Goal: Information Seeking & Learning: Get advice/opinions

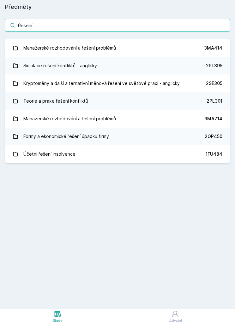
click at [133, 23] on input "Řešení" at bounding box center [117, 25] width 225 height 13
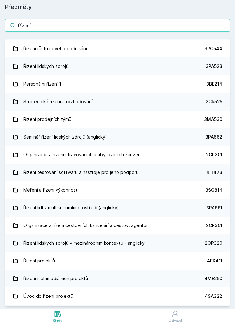
scroll to position [212, 0]
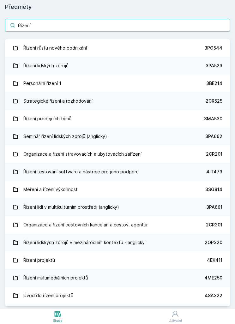
click at [129, 25] on input "Řízení" at bounding box center [117, 25] width 225 height 13
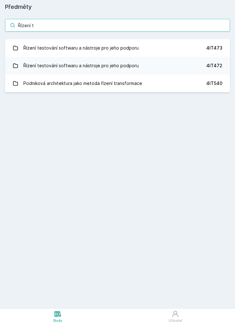
type input "Řízení te"
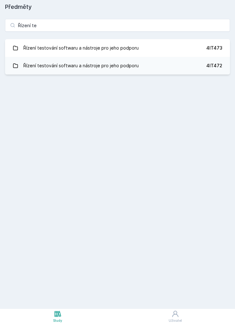
click at [38, 47] on div "Řízení testování softwaru a nástroje pro jeho podporu" at bounding box center [80, 48] width 115 height 13
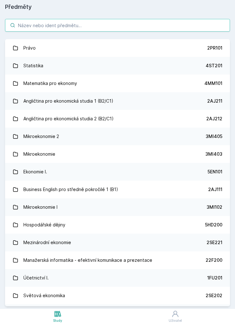
click at [157, 29] on input "search" at bounding box center [117, 25] width 225 height 13
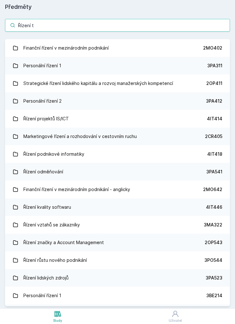
type input "Řízení te"
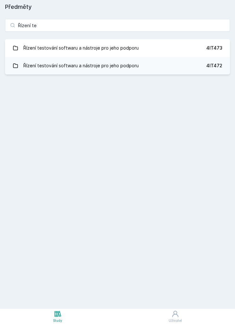
click at [168, 70] on link "Řízení testování softwaru a nástroje pro jeho podporu 4IT472" at bounding box center [117, 66] width 225 height 18
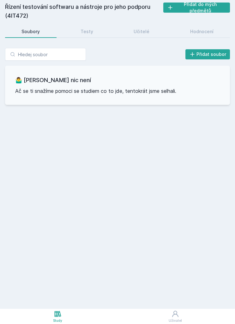
click at [208, 31] on div "Hodnocení" at bounding box center [201, 31] width 23 height 6
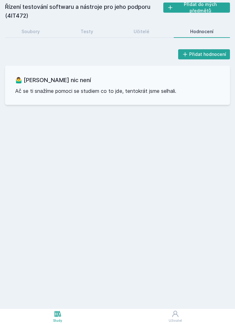
click at [61, 315] on icon at bounding box center [57, 314] width 7 height 6
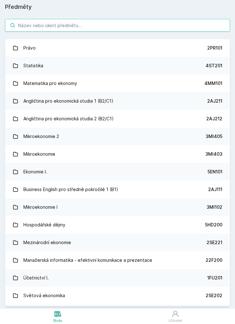
click at [160, 20] on input "search" at bounding box center [117, 25] width 225 height 13
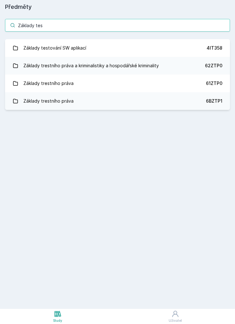
type input "Základy test"
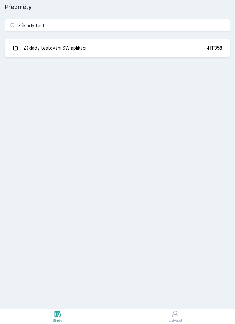
click at [202, 48] on link "Základy testování SW aplikací 4IT358" at bounding box center [117, 48] width 225 height 18
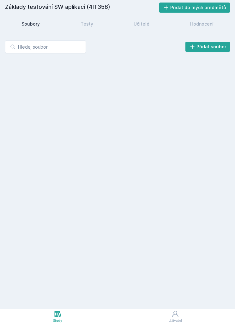
click at [206, 25] on div "Hodnocení" at bounding box center [201, 24] width 23 height 6
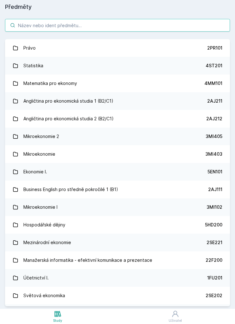
click at [156, 22] on input "search" at bounding box center [117, 25] width 225 height 13
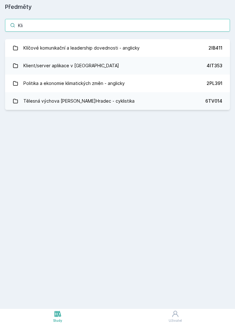
type input "Klie"
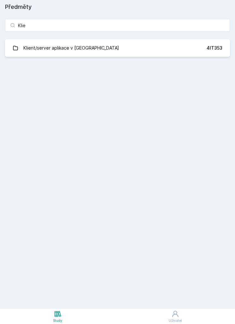
click at [163, 45] on link "Klient/server aplikace v Javě 4IT353" at bounding box center [117, 48] width 225 height 18
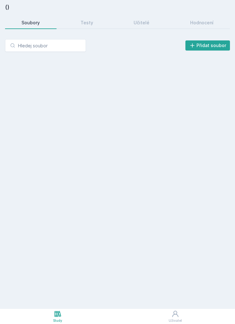
click at [213, 22] on div "Hodnocení" at bounding box center [201, 23] width 23 height 6
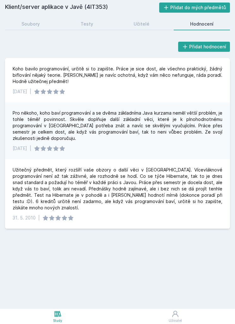
scroll to position [20, 0]
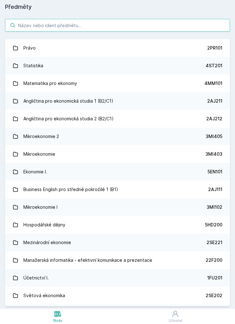
click at [56, 23] on input "search" at bounding box center [117, 25] width 225 height 13
type input "I"
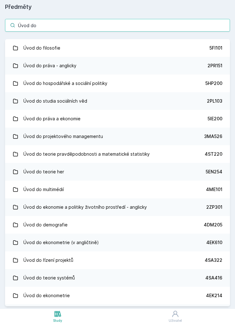
type input "Úvod do d"
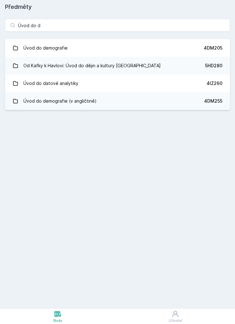
click at [154, 79] on link "Úvod do datové analytiky 4IZ260" at bounding box center [117, 84] width 225 height 18
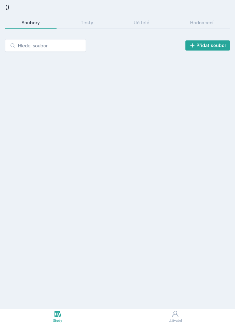
click at [212, 21] on div "Hodnocení" at bounding box center [201, 23] width 23 height 6
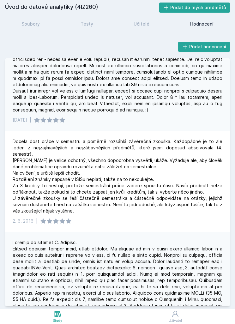
click at [143, 19] on link "Učitelé" at bounding box center [141, 24] width 49 height 13
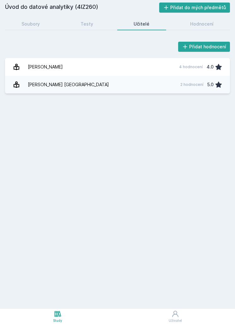
click at [210, 26] on div "Hodnocení" at bounding box center [201, 24] width 23 height 6
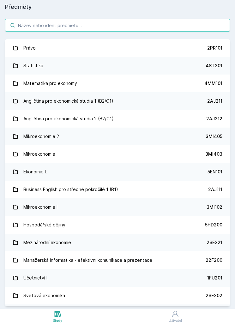
click at [47, 27] on input "search" at bounding box center [117, 25] width 225 height 13
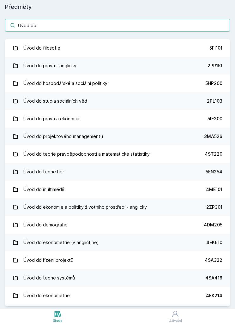
type input "Úvod do f"
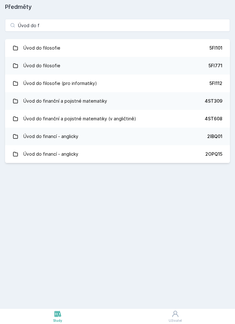
click at [143, 82] on link "Úvod do filosofie (pro informatiky) 5FI112" at bounding box center [117, 84] width 225 height 18
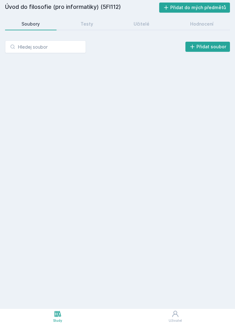
click at [204, 25] on div "Hodnocení" at bounding box center [201, 24] width 23 height 6
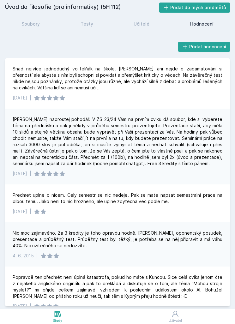
click at [123, 20] on link "Učitelé" at bounding box center [141, 24] width 49 height 13
click at [154, 22] on link "Učitelé" at bounding box center [141, 24] width 49 height 13
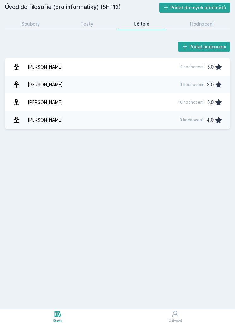
click at [202, 18] on link "Hodnocení" at bounding box center [202, 24] width 57 height 13
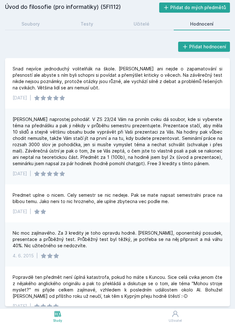
click at [159, 29] on link "Učitelé" at bounding box center [141, 24] width 49 height 13
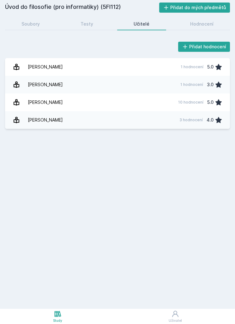
click at [209, 20] on link "Hodnocení" at bounding box center [202, 24] width 57 height 13
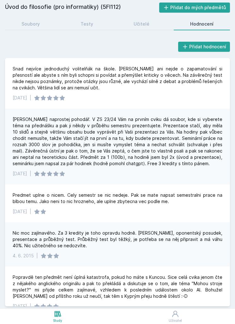
click at [156, 74] on div "Snad nejvíce jednoduchý volitelňák na škole. [PERSON_NAME] ani nejde o zapamato…" at bounding box center [118, 78] width 210 height 25
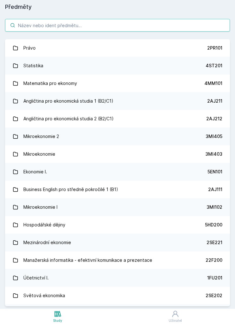
click at [52, 30] on input "search" at bounding box center [117, 25] width 225 height 13
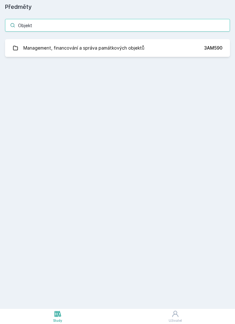
click at [45, 26] on input "Objekt" at bounding box center [117, 25] width 225 height 13
type input "O"
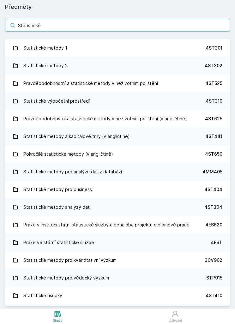
type input "Statistické m"
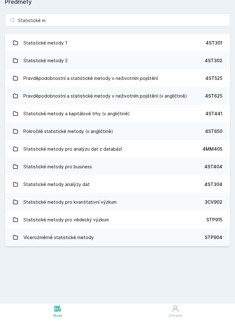
click at [35, 184] on div "Statistické metody analýzy dat" at bounding box center [56, 189] width 66 height 13
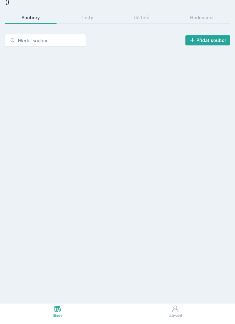
scroll to position [5, 0]
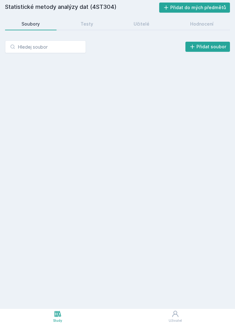
click at [219, 18] on link "Hodnocení" at bounding box center [202, 24] width 57 height 13
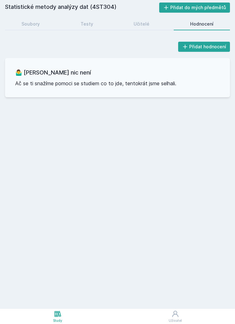
click at [25, 21] on div "Soubory" at bounding box center [31, 24] width 18 height 6
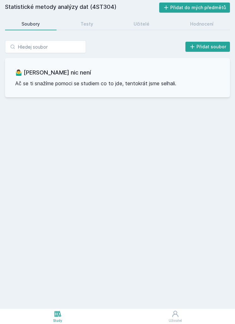
click at [209, 21] on div "Hodnocení" at bounding box center [201, 24] width 23 height 6
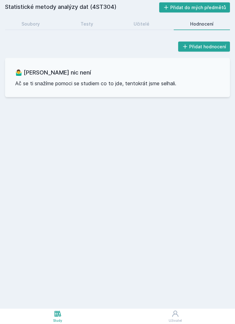
scroll to position [5, 0]
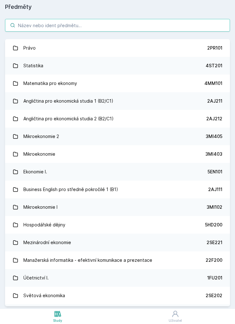
click at [50, 19] on input "search" at bounding box center [117, 25] width 225 height 13
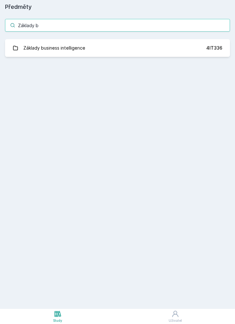
type input "Základy bu"
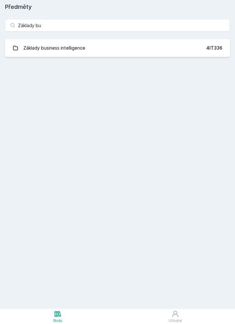
click at [188, 44] on link "Základy business intelligence 4IT336" at bounding box center [117, 48] width 225 height 18
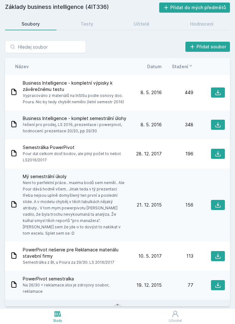
click at [193, 21] on div "Hodnocení" at bounding box center [201, 24] width 23 height 6
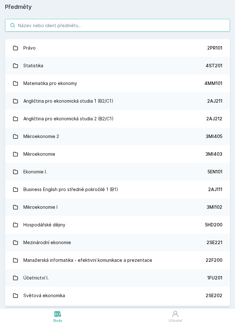
click at [41, 19] on input "search" at bounding box center [117, 25] width 225 height 13
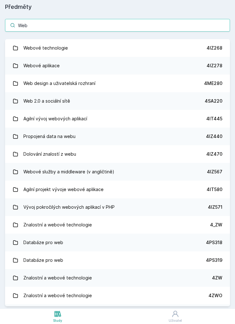
type input "Webo"
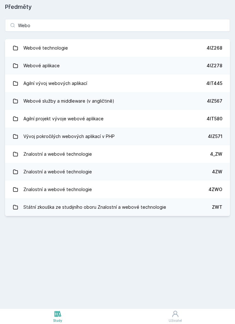
click at [17, 45] on icon at bounding box center [16, 48] width 6 height 6
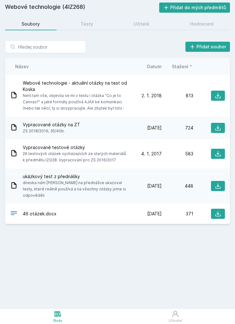
click at [206, 21] on div "Hodnocení" at bounding box center [201, 24] width 23 height 6
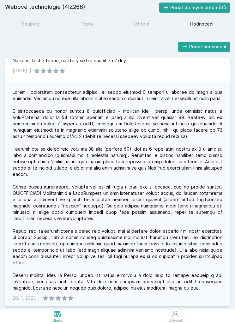
scroll to position [165, 0]
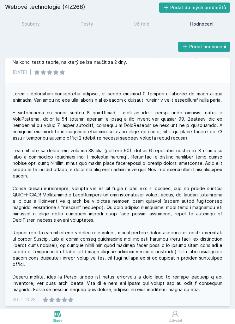
click at [0, 144] on div "Přidat hodnocení Předmět mi přišel zábavný ale docela časově náročný pokud chce…" at bounding box center [117, 173] width 235 height 271
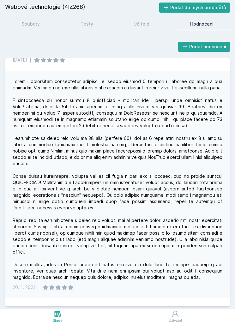
scroll to position [174, 0]
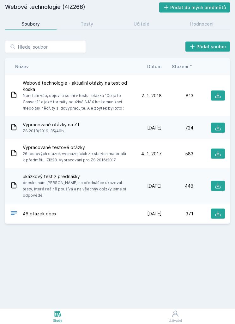
scroll to position [5, 0]
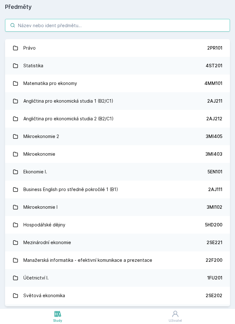
click at [172, 19] on input "search" at bounding box center [117, 25] width 225 height 13
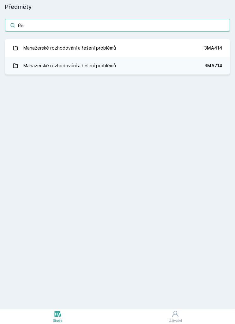
type input "Ř"
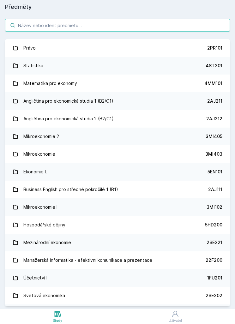
click at [181, 22] on input "search" at bounding box center [117, 25] width 225 height 13
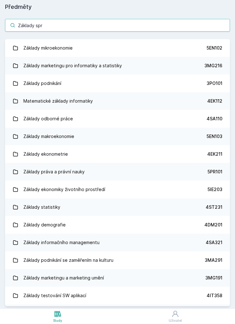
type input "Základy spra"
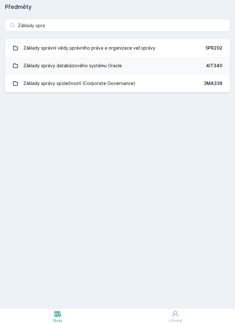
click at [200, 57] on link "Základy správy databázového systému Oracle 4IT340" at bounding box center [117, 66] width 225 height 18
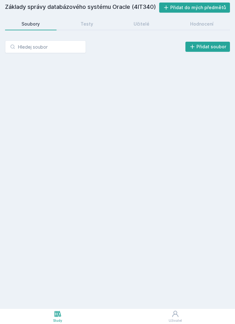
click at [214, 18] on link "Hodnocení" at bounding box center [202, 24] width 57 height 13
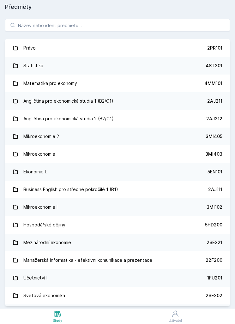
scroll to position [5, 0]
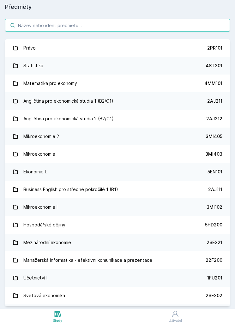
click at [32, 19] on input "search" at bounding box center [117, 25] width 225 height 13
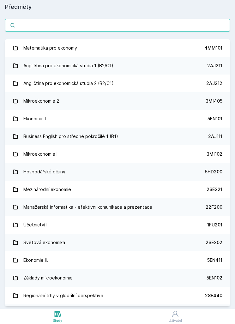
type input "P"
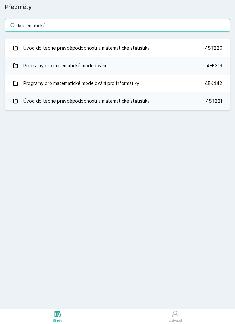
click at [179, 19] on input "Matematické" at bounding box center [117, 25] width 225 height 13
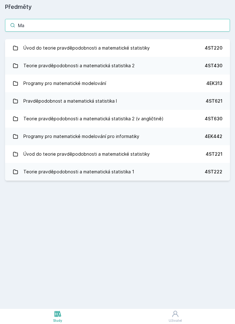
type input "M"
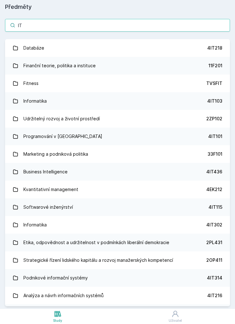
type input "IT s"
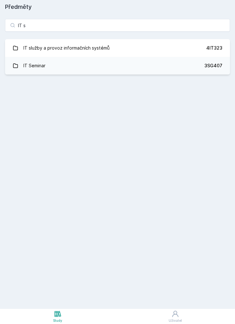
click at [29, 42] on div "IT služby a provoz informačních systémů" at bounding box center [66, 48] width 86 height 13
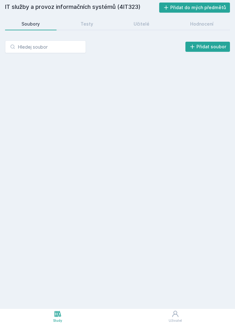
click at [214, 22] on link "Hodnocení" at bounding box center [202, 24] width 57 height 13
